Goal: Task Accomplishment & Management: Manage account settings

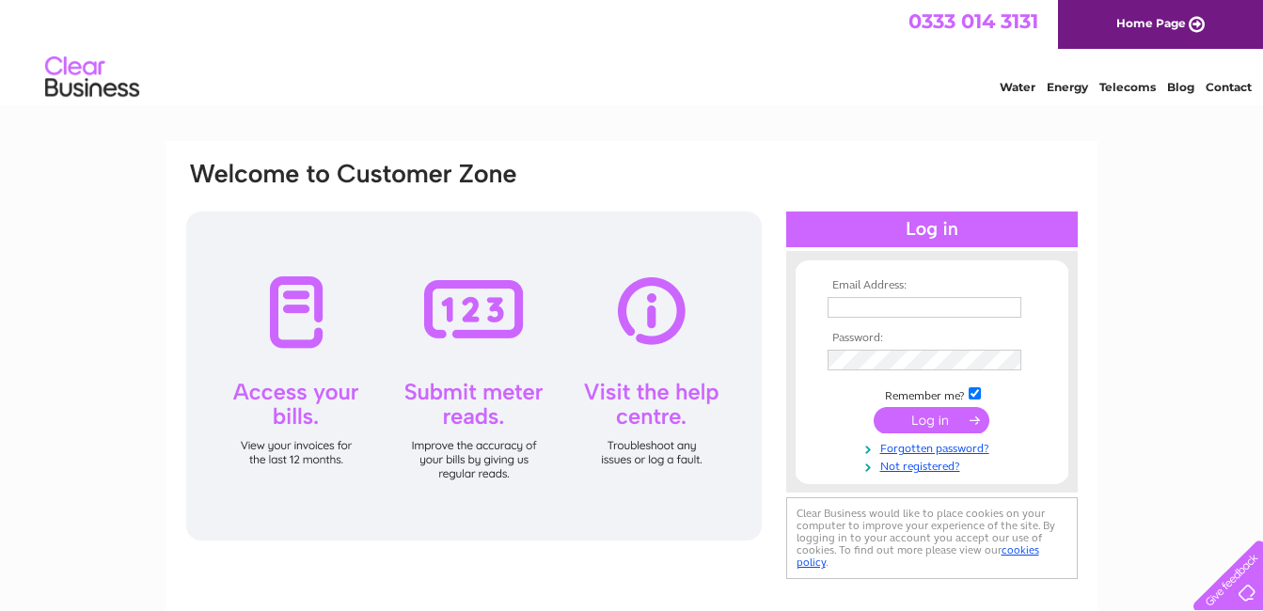
click at [860, 306] on input "text" at bounding box center [925, 307] width 194 height 21
type input "[EMAIL_ADDRESS][DOMAIN_NAME]"
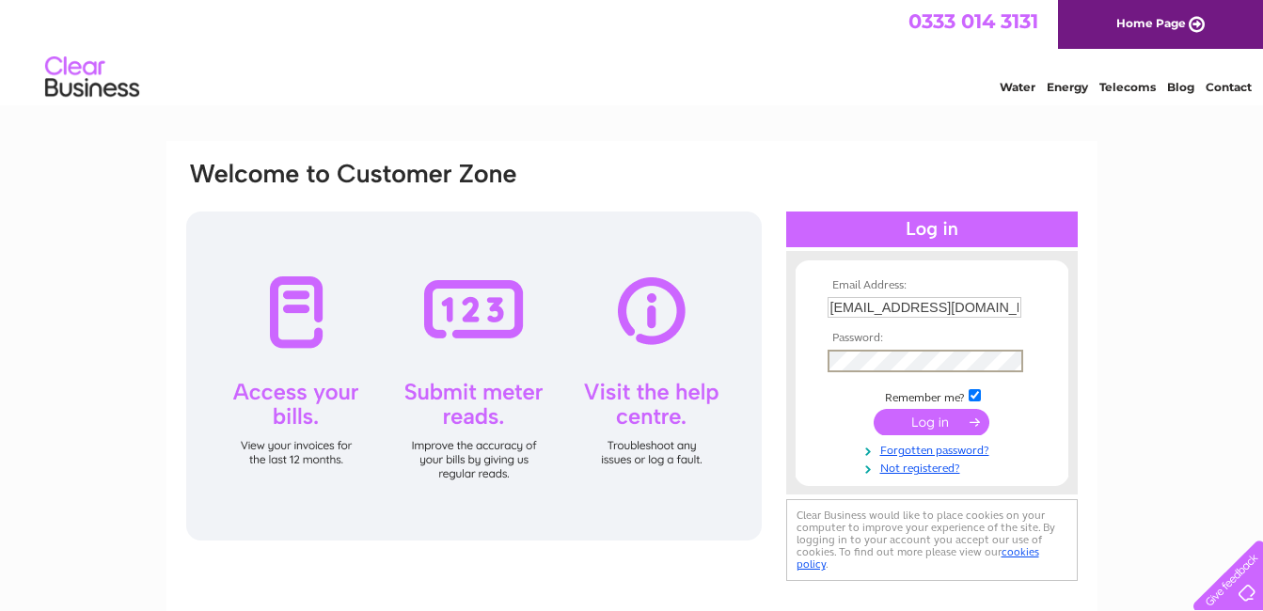
click at [926, 420] on input "submit" at bounding box center [932, 422] width 116 height 26
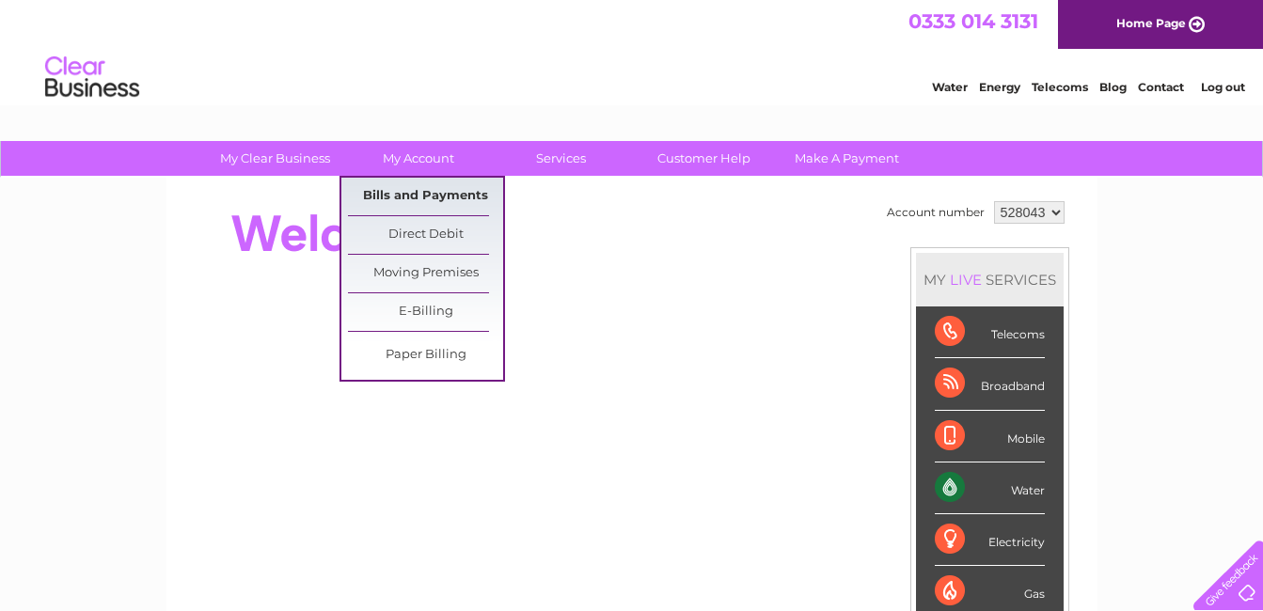
click at [414, 190] on link "Bills and Payments" at bounding box center [425, 197] width 155 height 38
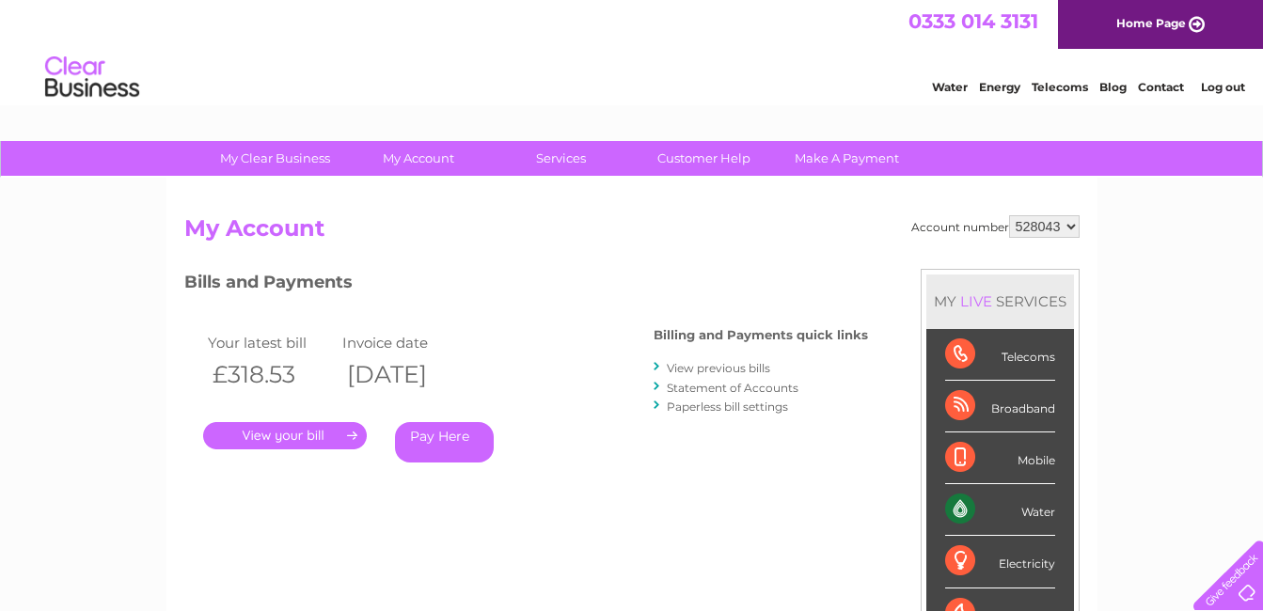
click at [304, 432] on link "." at bounding box center [285, 435] width 164 height 27
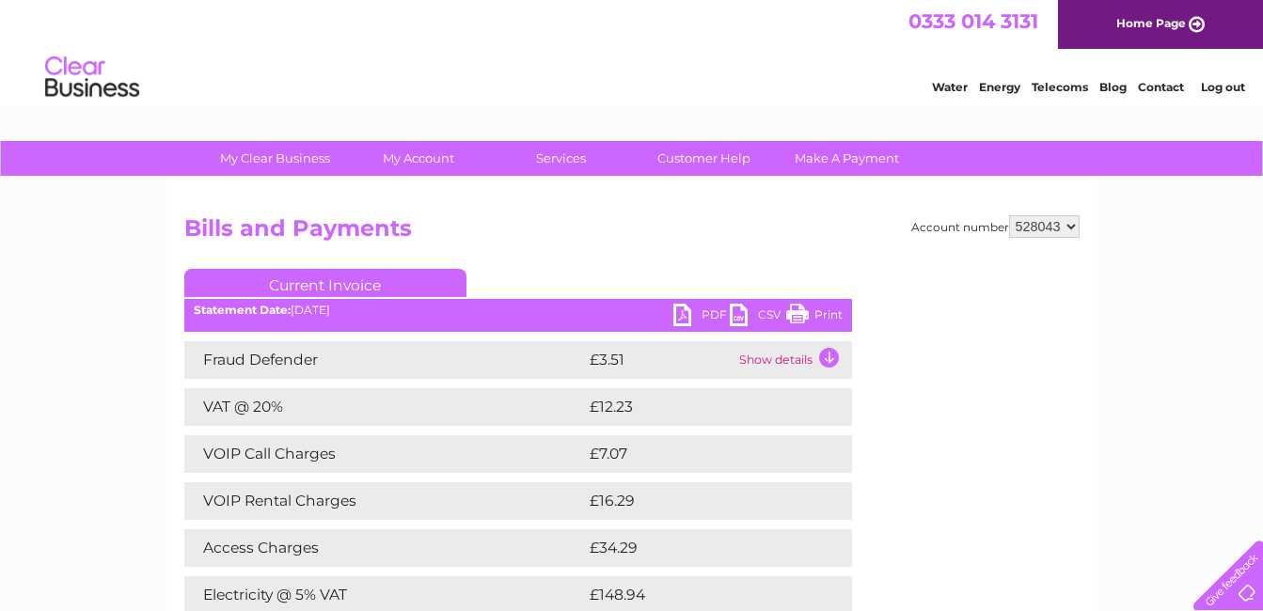
click at [684, 316] on link "PDF" at bounding box center [701, 317] width 56 height 27
click at [680, 315] on link "PDF" at bounding box center [701, 317] width 56 height 27
